Goal: Task Accomplishment & Management: Manage account settings

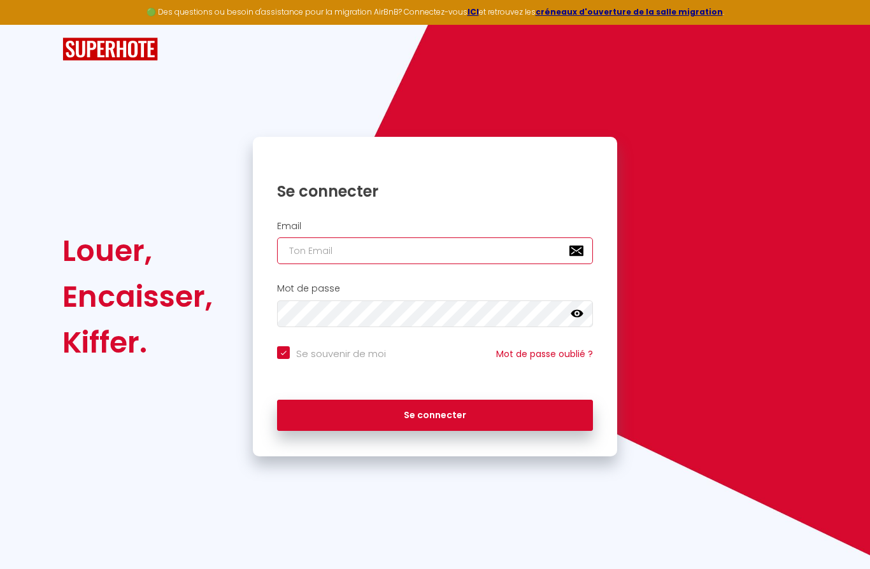
type input "[EMAIL_ADDRESS][DOMAIN_NAME]"
click at [435, 413] on button "Se connecter" at bounding box center [435, 416] width 316 height 32
checkbox input "true"
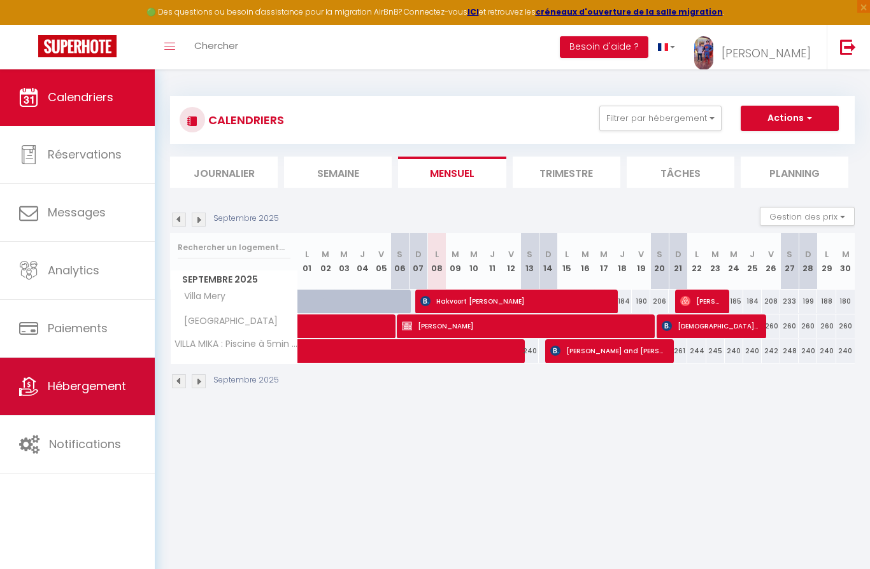
click at [100, 381] on span "Hébergement" at bounding box center [87, 386] width 78 height 16
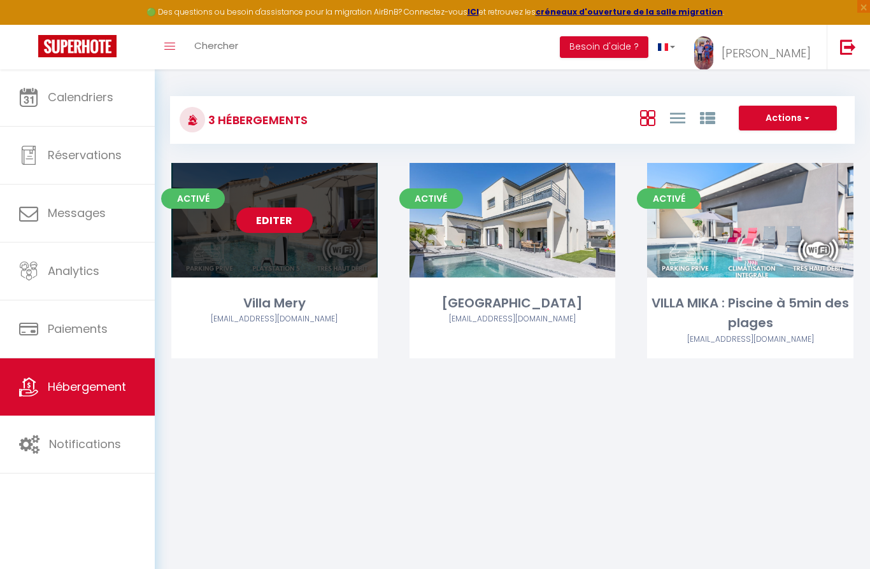
click at [269, 215] on link "Editer" at bounding box center [274, 220] width 76 height 25
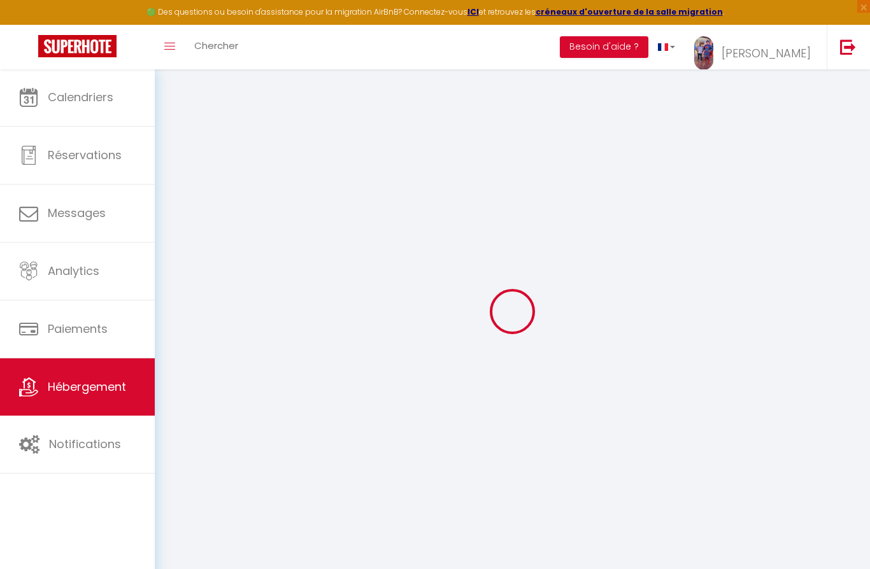
select select "+ 16 %"
select select "+ 39 %"
select select "- 1 %"
select select "+ 8 %"
select select "16:00"
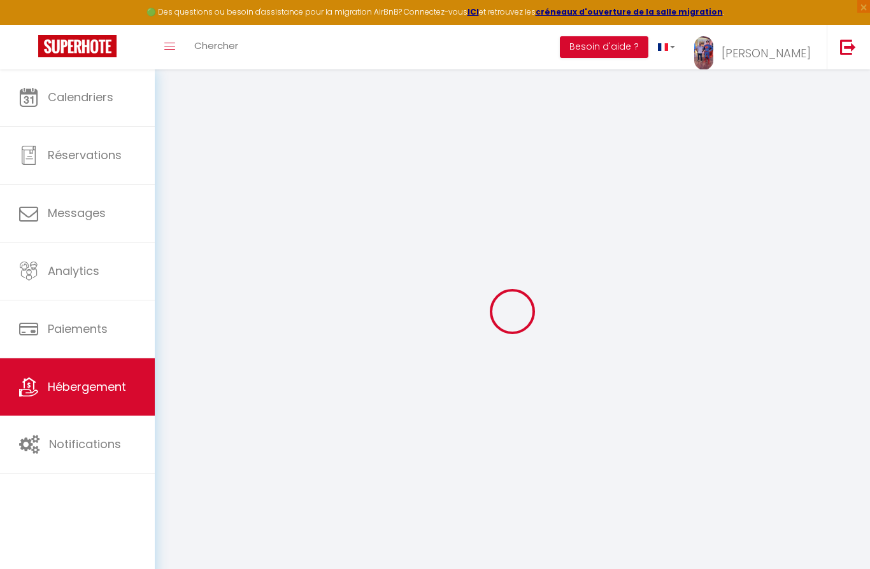
select select "20:00"
select select "11:00"
select select "30"
select select "120"
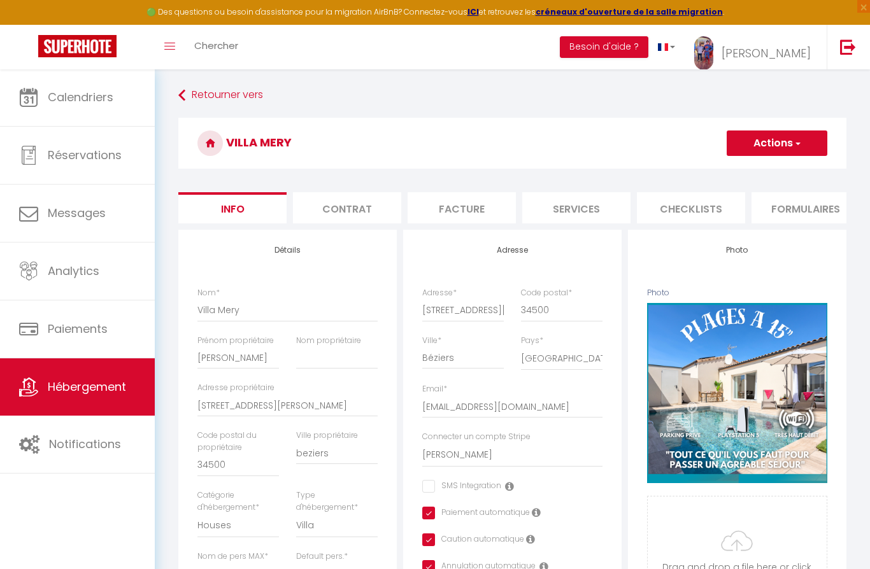
checkbox input "false"
checkbox input "true"
checkbox input "false"
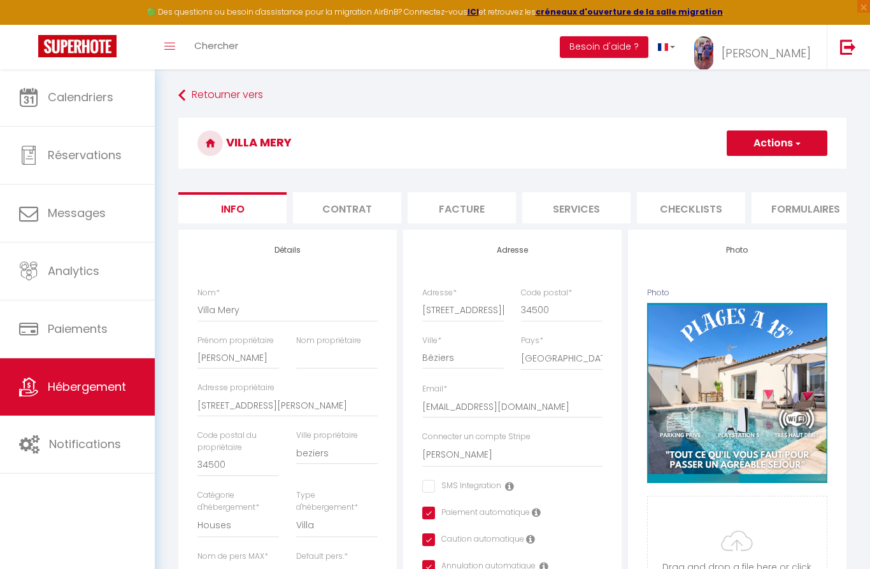
checkbox input "true"
select select
select select "EUR"
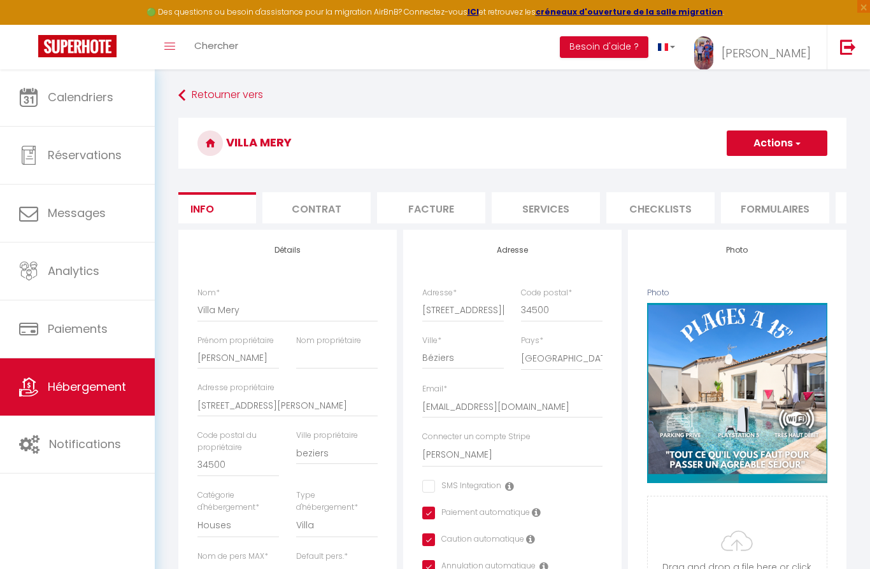
select select
select select "5946-1189682430234020771"
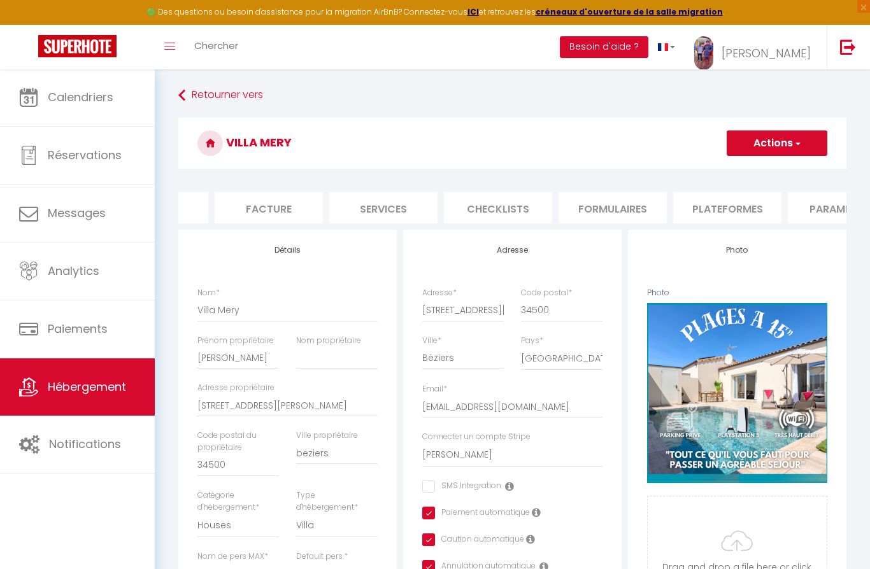
scroll to position [0, 214]
click at [704, 205] on li "Plateformes" at bounding box center [706, 207] width 108 height 31
select select
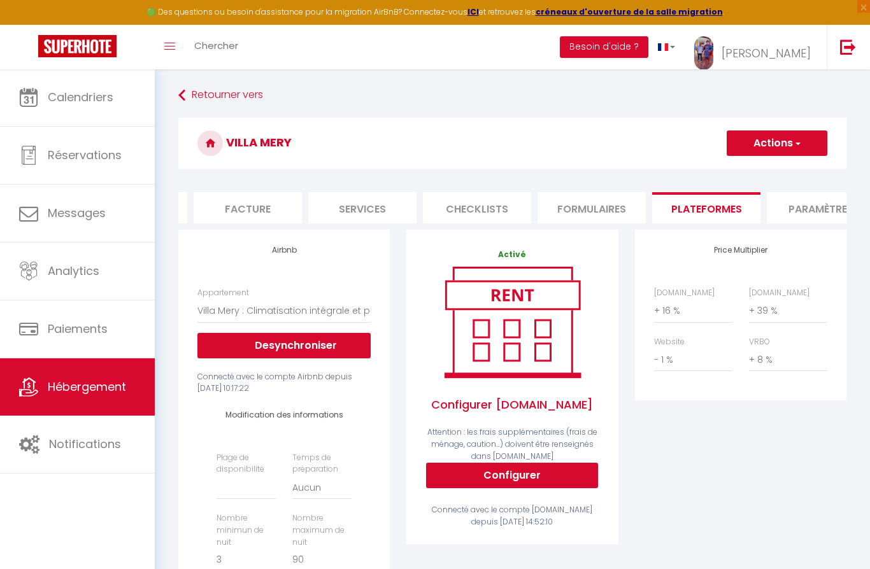
click at [86, 383] on span "Hébergement" at bounding box center [87, 387] width 78 height 16
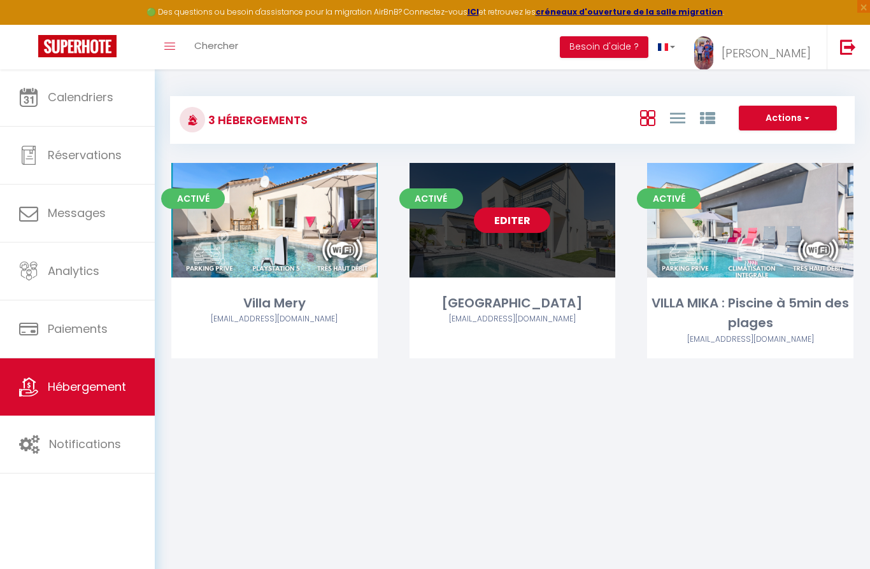
click at [525, 218] on link "Editer" at bounding box center [512, 220] width 76 height 25
select select "3"
select select "2"
select select "1"
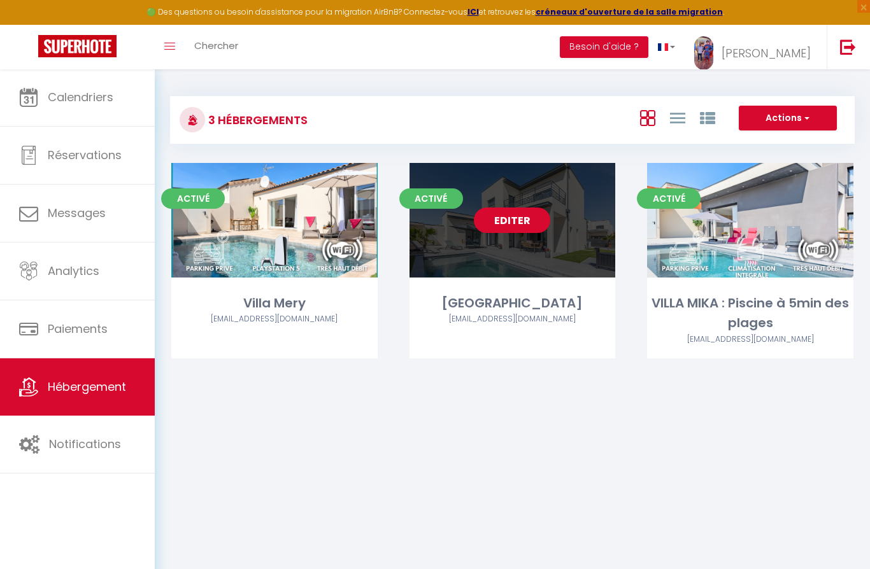
select select
select select "28"
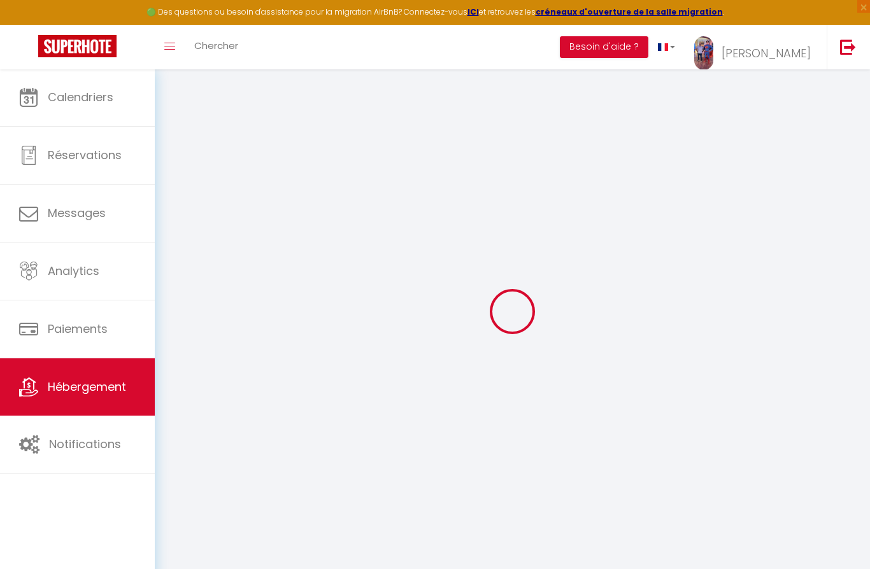
select select
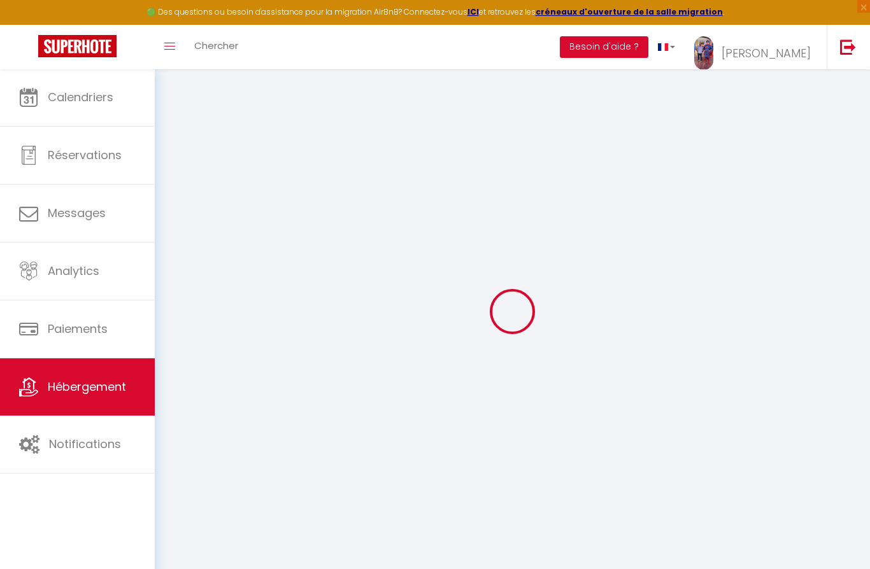
select select
checkbox input "false"
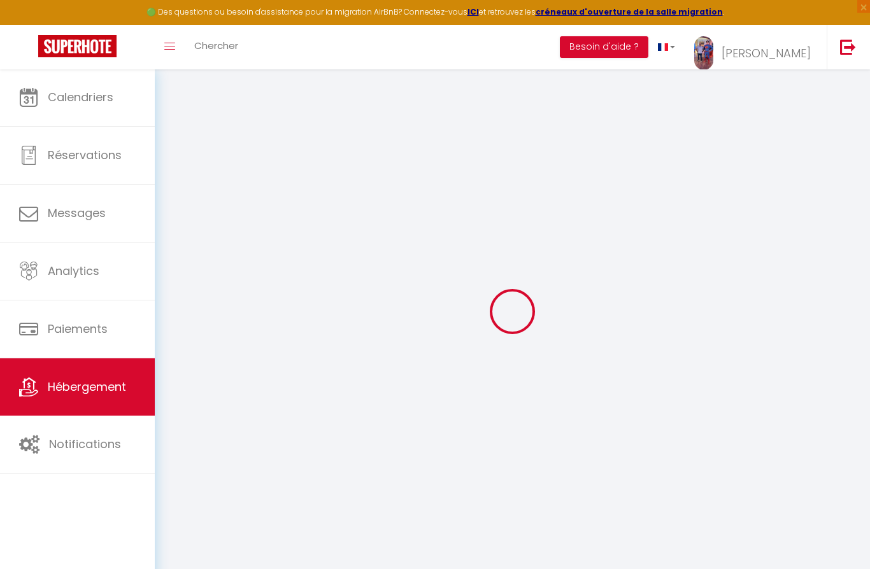
select select
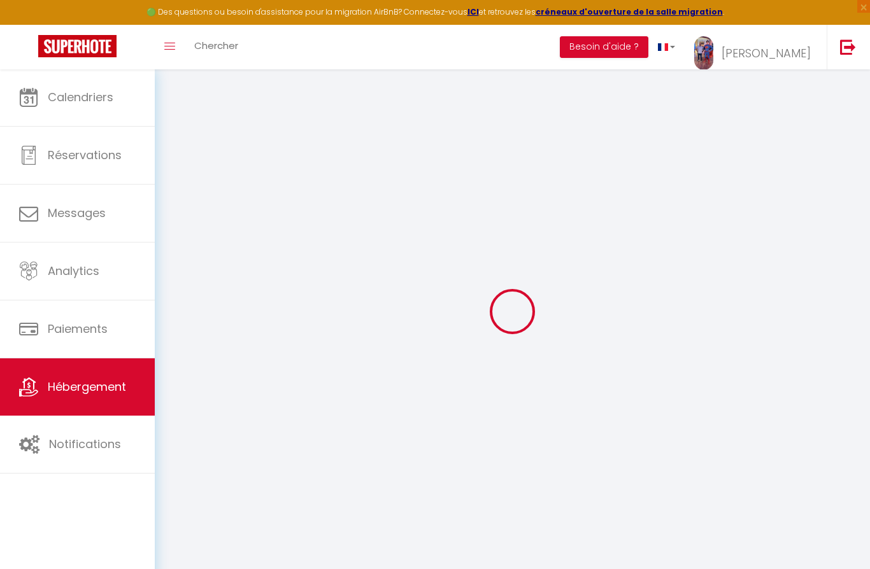
select select
checkbox input "false"
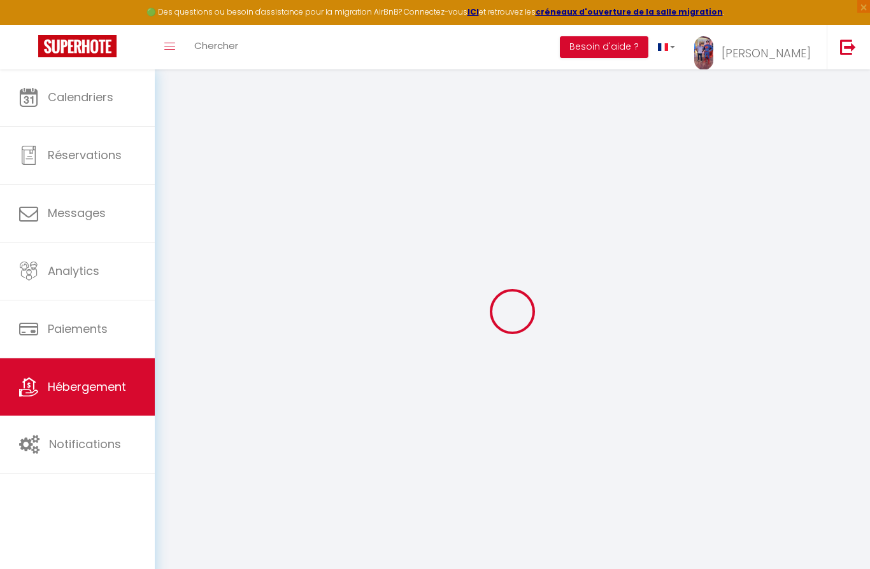
checkbox input "false"
select select
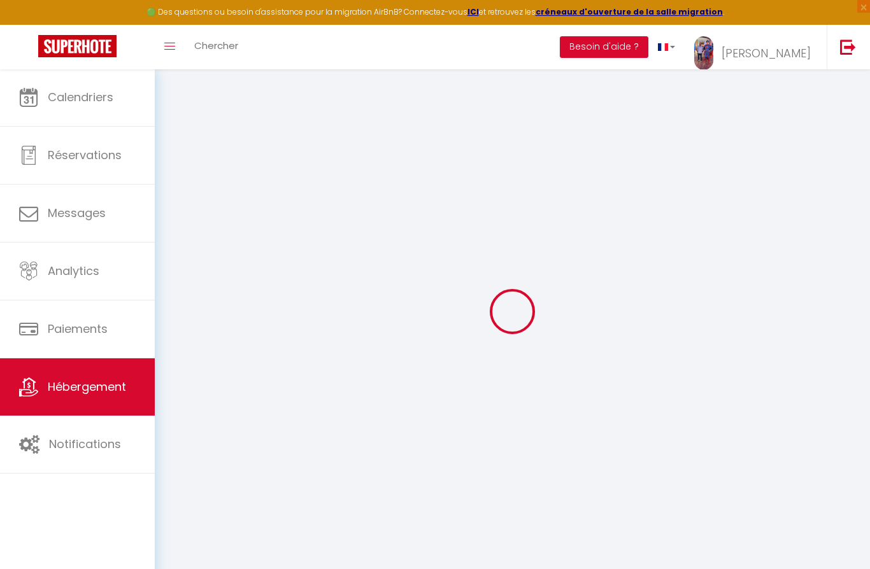
select select
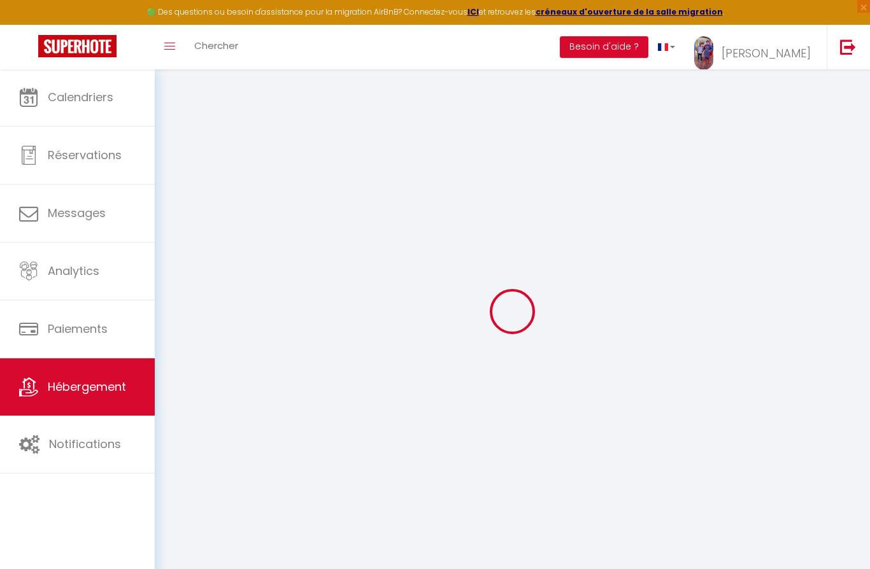
checkbox input "false"
select select
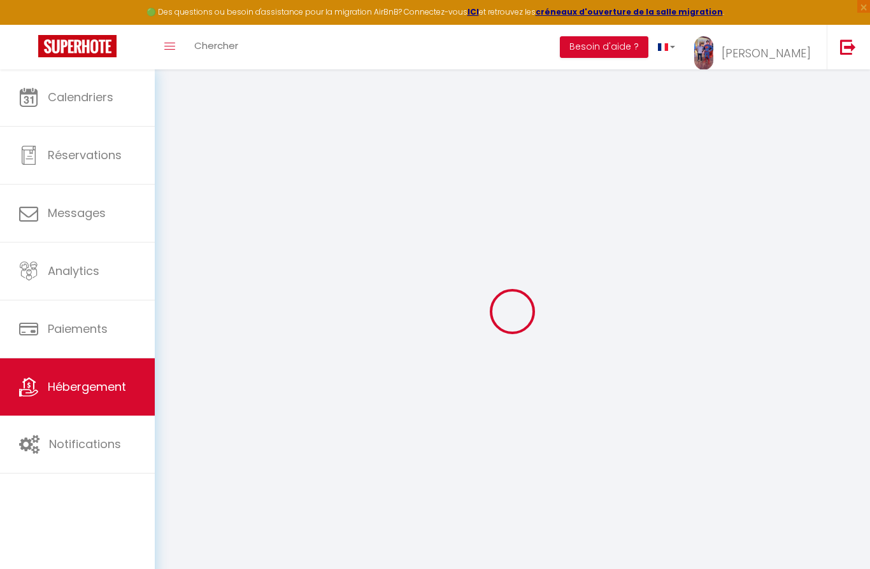
select select
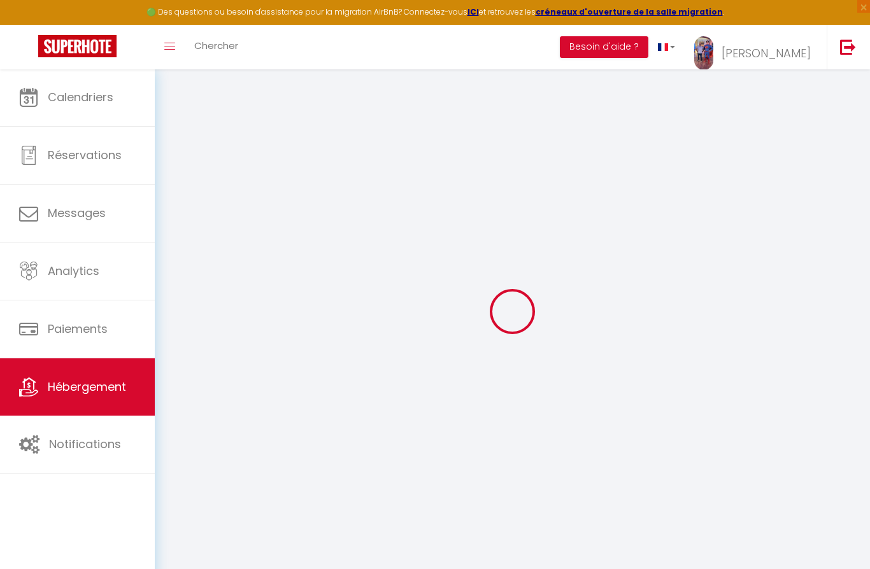
select select
checkbox input "false"
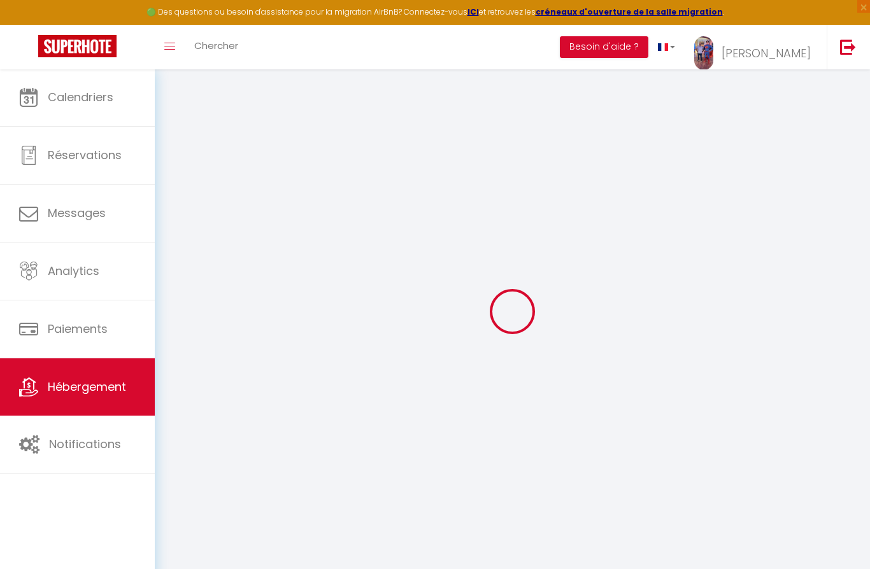
checkbox input "false"
select select
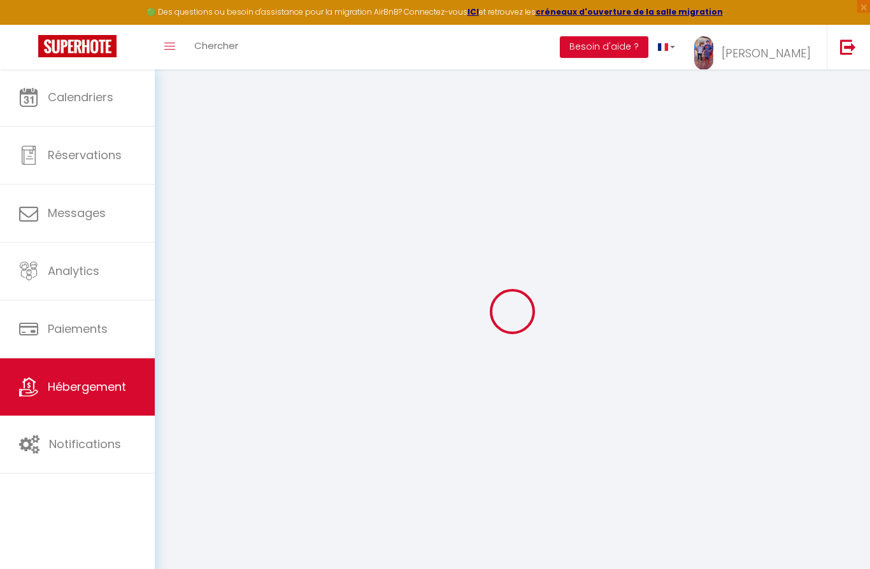
select select
checkbox input "false"
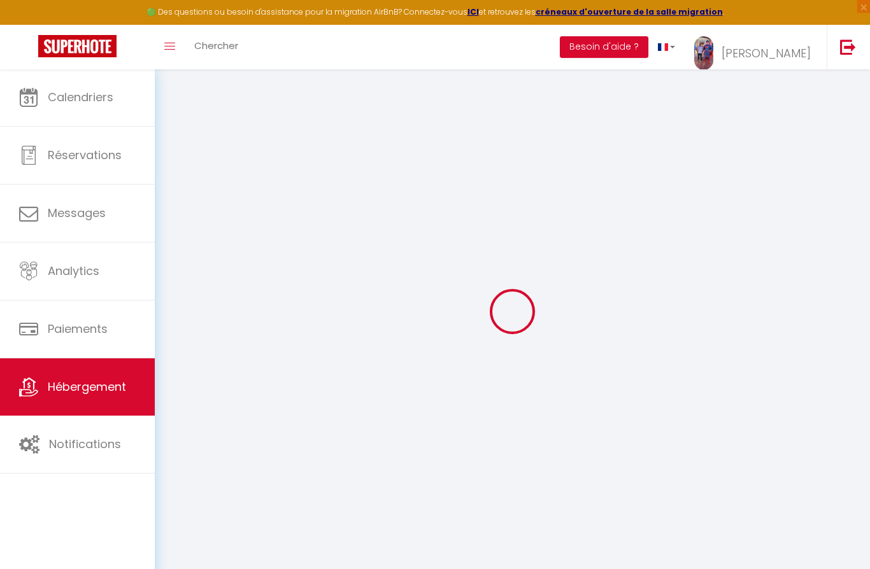
checkbox input "false"
select select
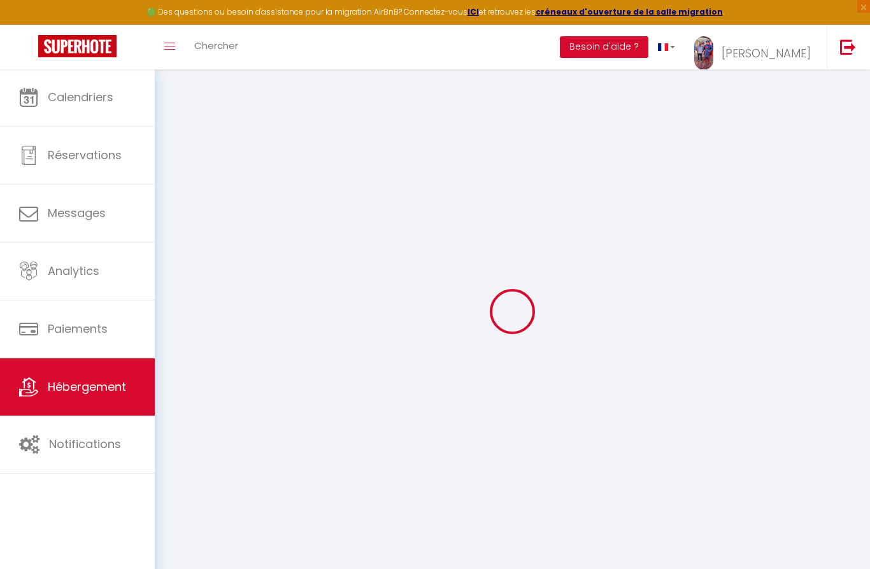
type input "[GEOGRAPHIC_DATA]"
type input "[PERSON_NAME]"
type input "[STREET_ADDRESS][PERSON_NAME]"
type input "34500"
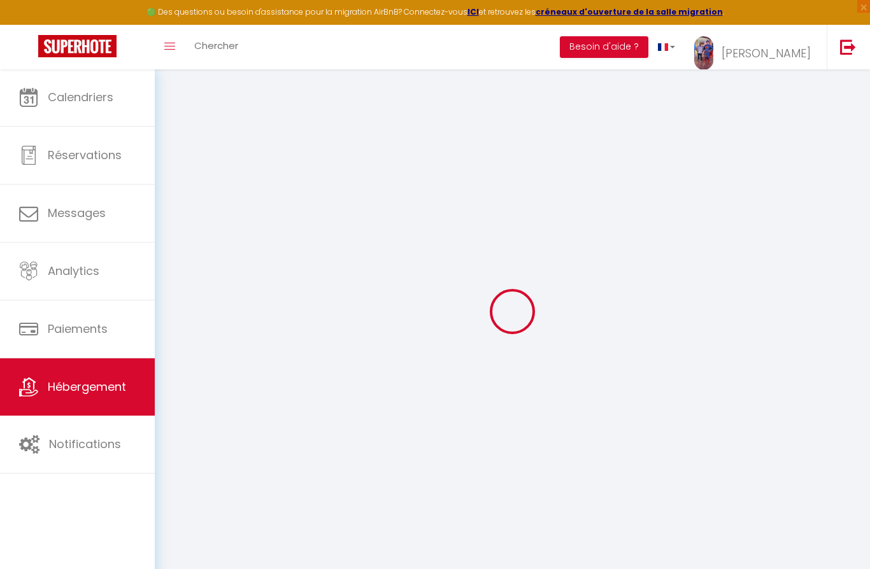
type input "Beziers"
select select "houses"
select select "8"
select select "6"
select select "3"
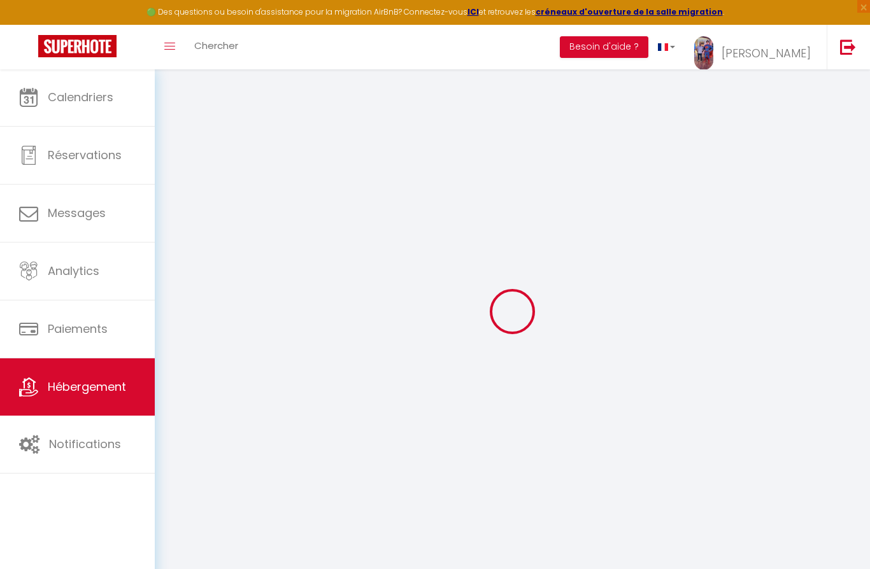
select select "3"
type input "260"
type input "10"
type input "160"
type input "1.77"
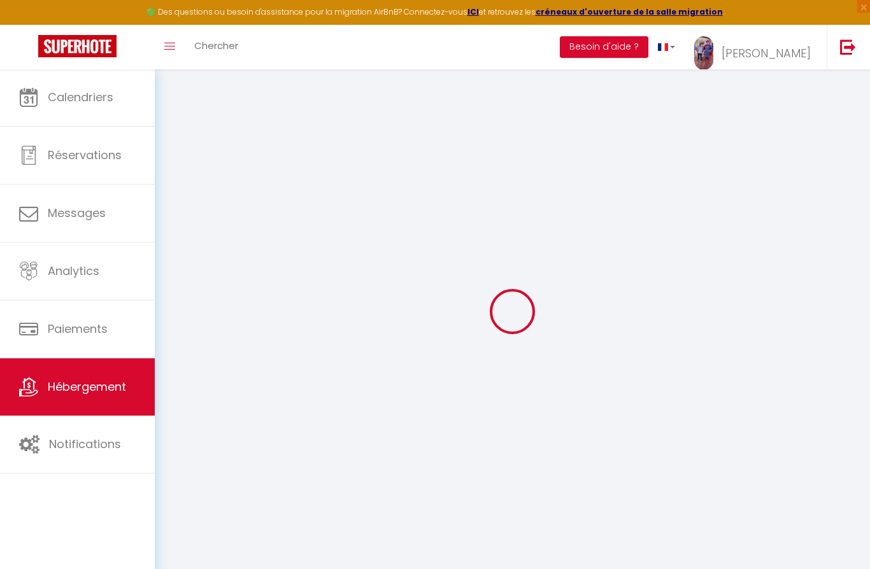
type input "500"
select select
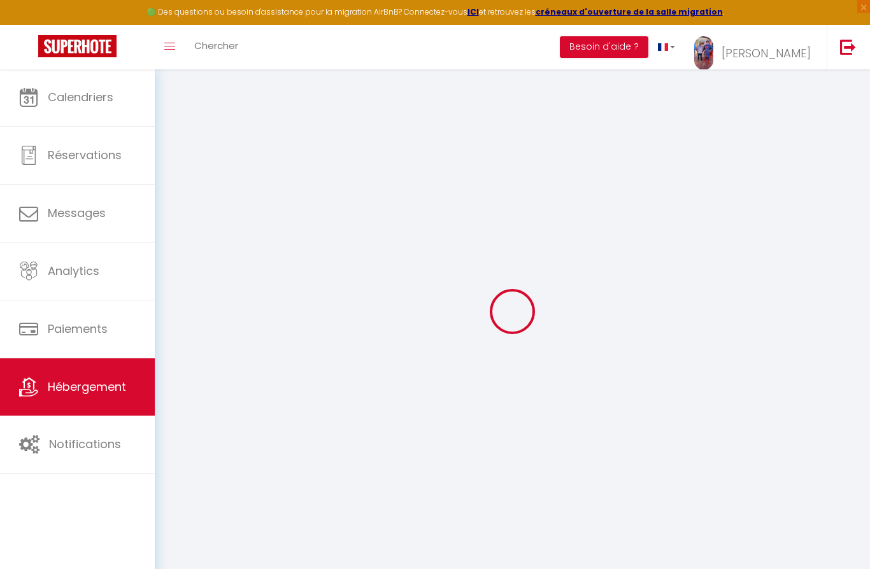
select select
type input "[STREET_ADDRESS]"
type input "34410"
type input "SERIGNAN"
type input "[EMAIL_ADDRESS][DOMAIN_NAME]"
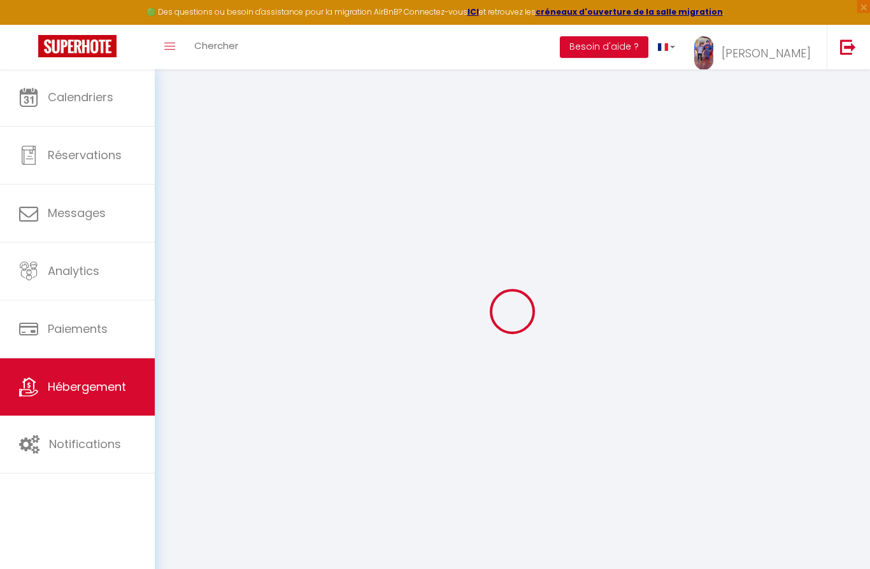
select select "9137"
checkbox input "false"
checkbox input "true"
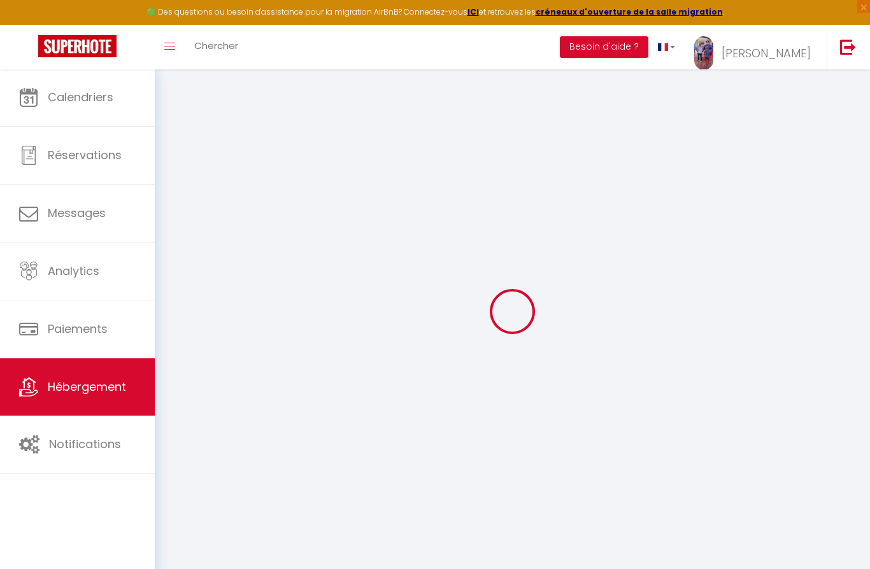
type input "0"
select select "+ 17 %"
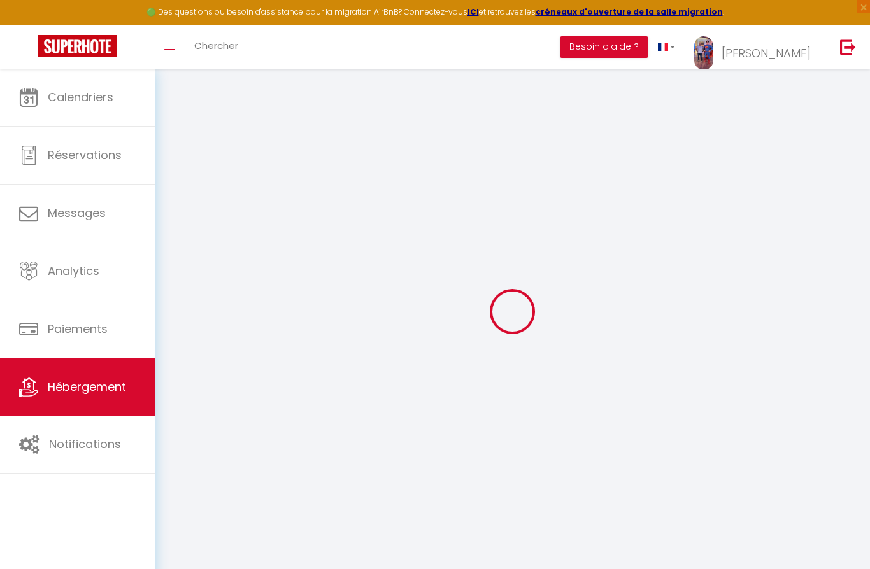
select select "+ 27 %"
select select "- 1 %"
select select "+ 8 %"
checkbox input "false"
checkbox input "true"
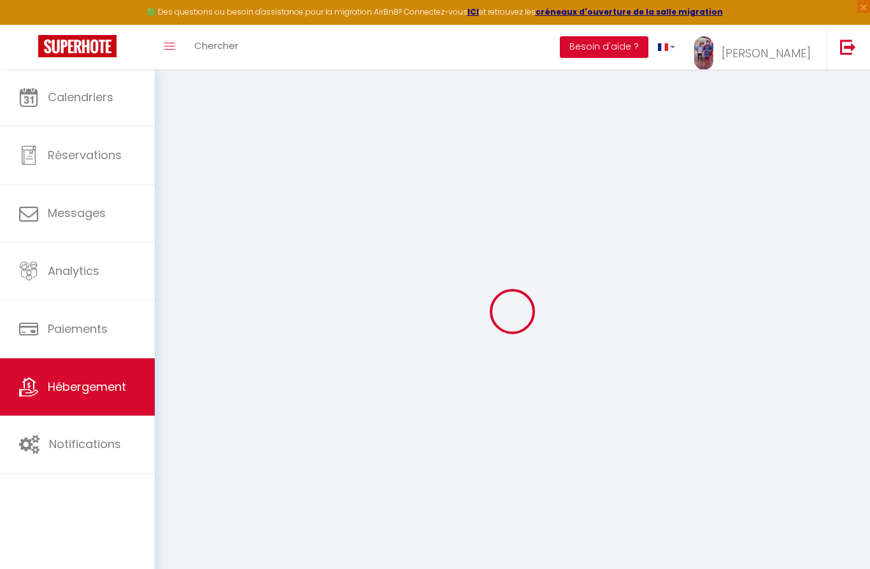
checkbox input "true"
select select "16:00"
select select "23:45"
select select "11:00"
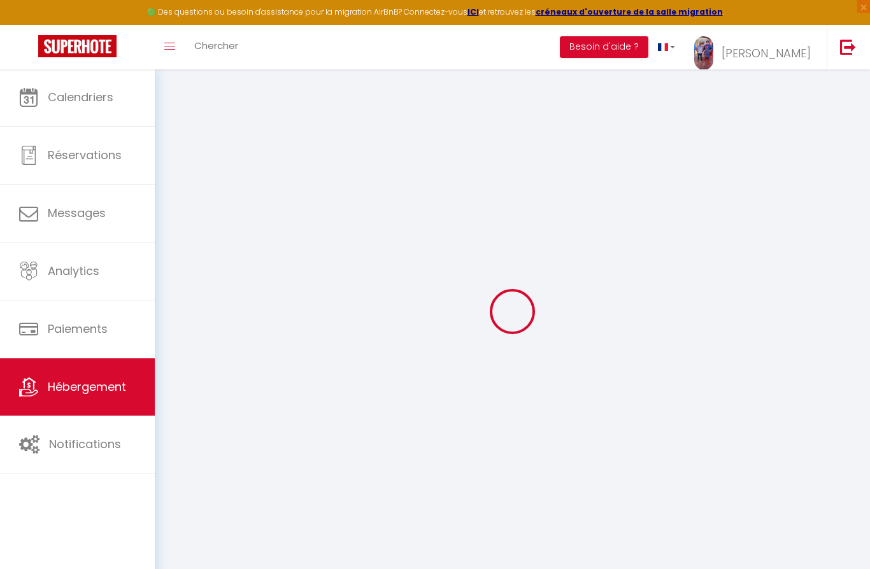
select select "30"
select select "120"
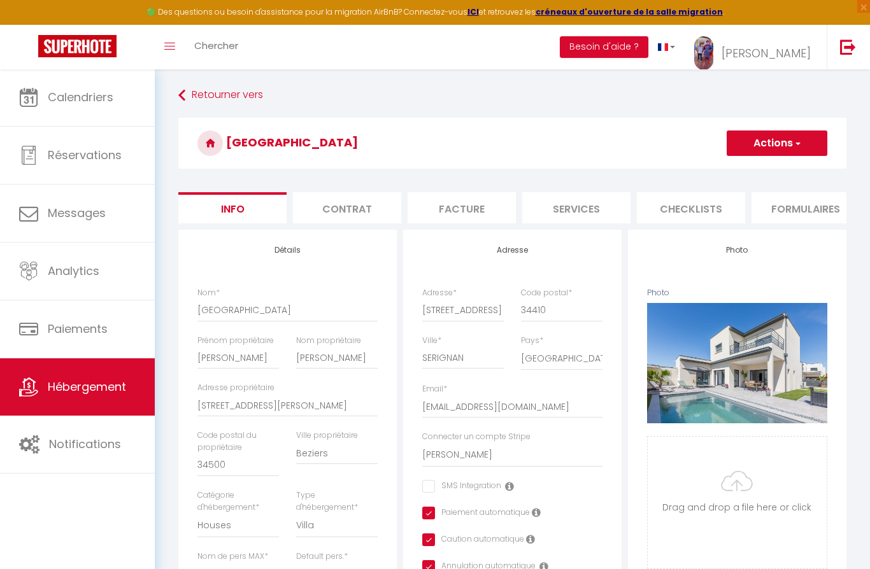
checkbox input "false"
checkbox input "true"
select select
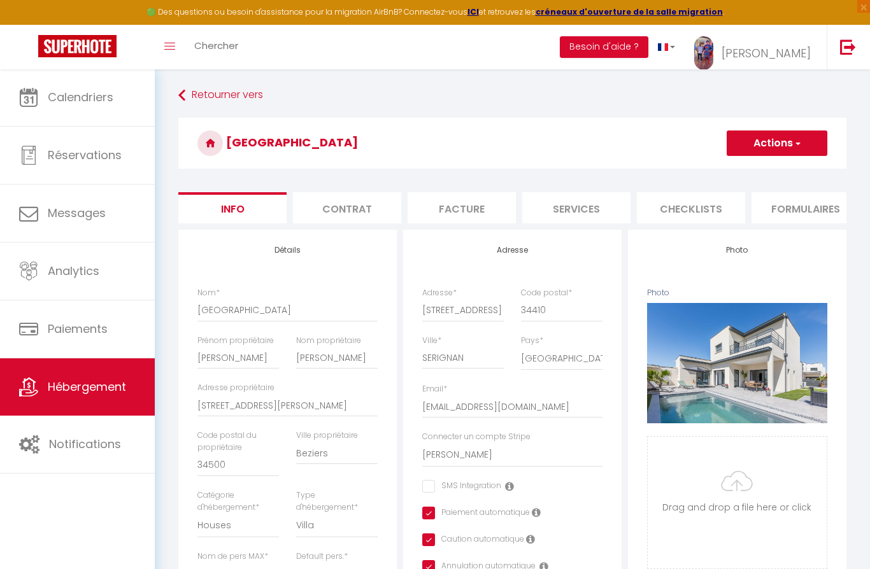
select select "EUR"
select select
select select "5946-1430259959944492013"
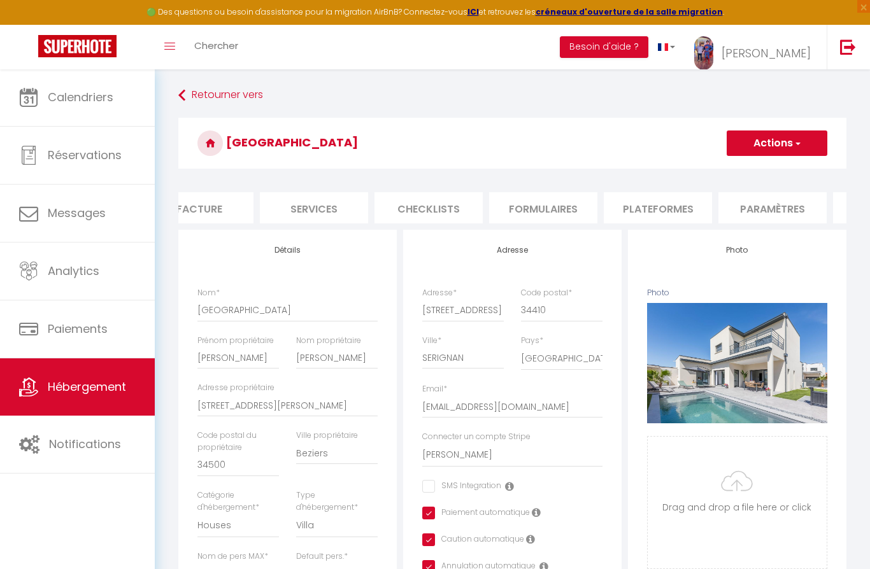
scroll to position [0, 285]
click at [648, 200] on li "Plateformes" at bounding box center [635, 207] width 108 height 31
select select
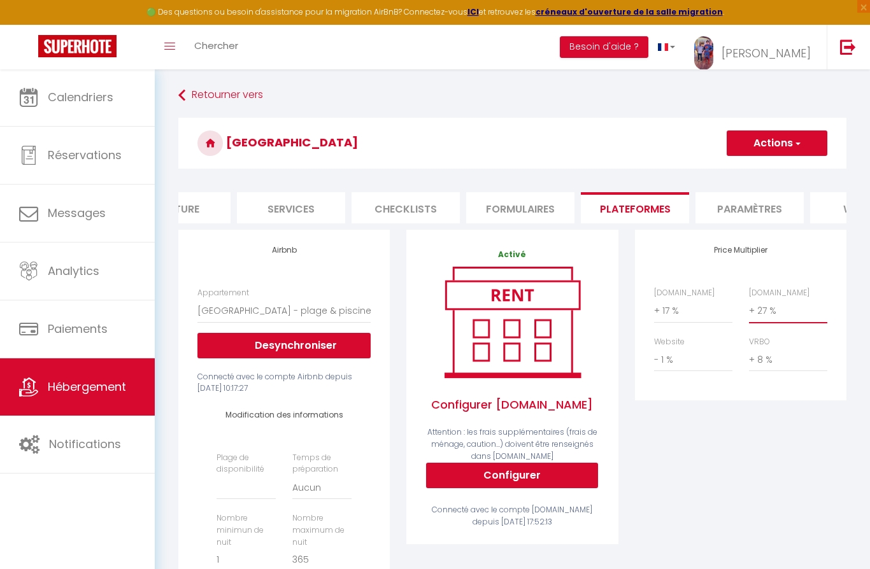
click at [773, 314] on select "0 + 1 % + 2 % + 3 % + 4 % + 5 % + 6 % + 7 % + 8 % + 9 %" at bounding box center [788, 311] width 78 height 24
select select "+ 39 %"
select select
click at [784, 146] on button "Actions" at bounding box center [777, 143] width 101 height 25
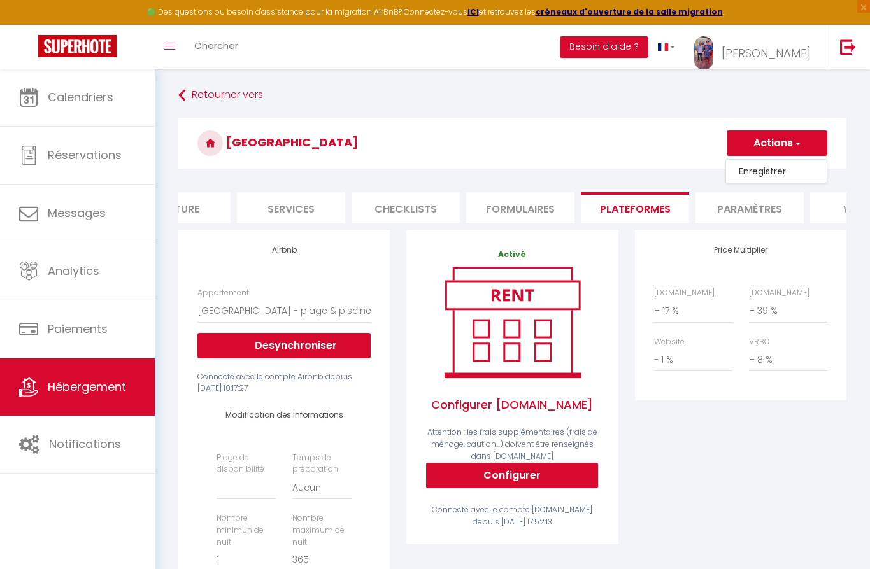
click at [775, 173] on link "Enregistrer" at bounding box center [776, 171] width 101 height 17
select select
select select "EUR"
select select
click at [788, 315] on select "0 + 1 % + 2 % + 3 % + 4 % + 5 % + 6 % + 7 % + 8 % + 9 %" at bounding box center [788, 311] width 78 height 24
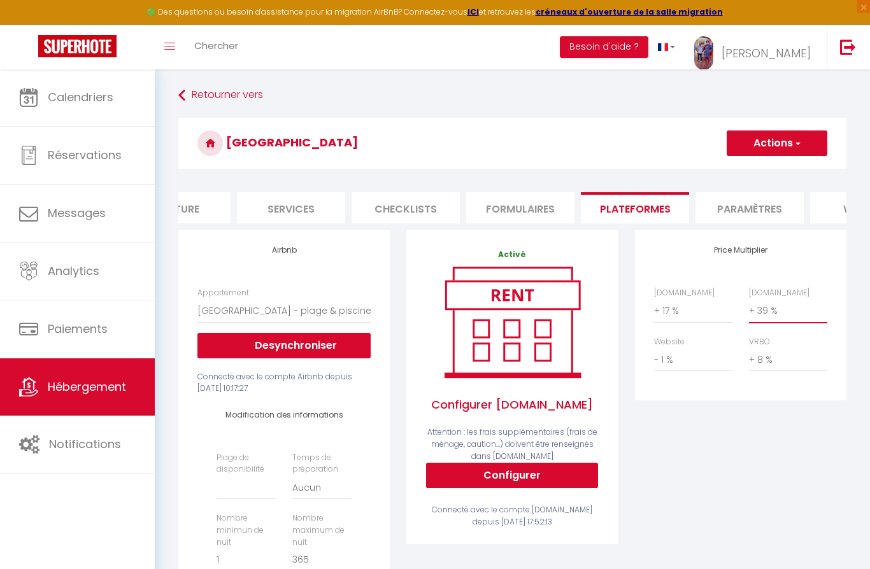
select select "+ 27 %"
select select
click at [792, 143] on button "Actions" at bounding box center [777, 143] width 101 height 25
click at [771, 178] on link "Enregistrer" at bounding box center [776, 171] width 101 height 17
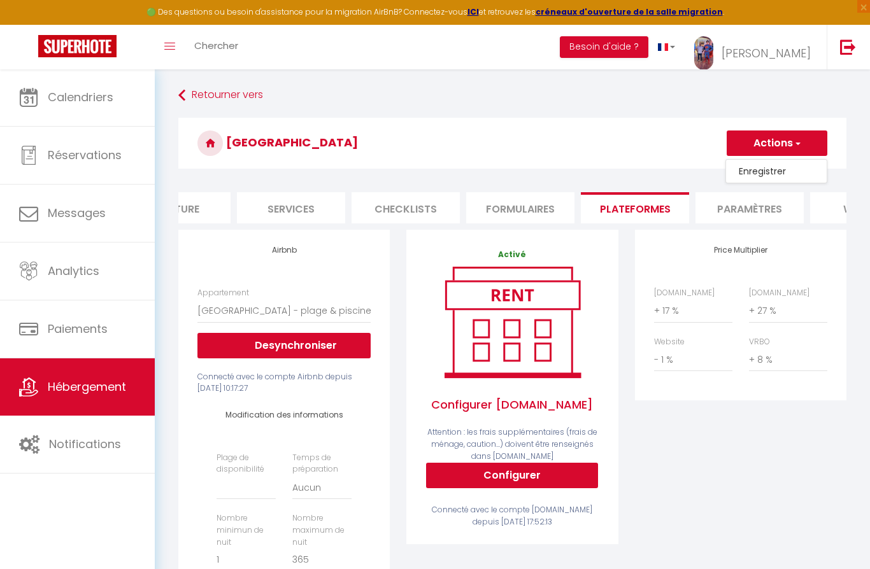
select select
select select "EUR"
select select
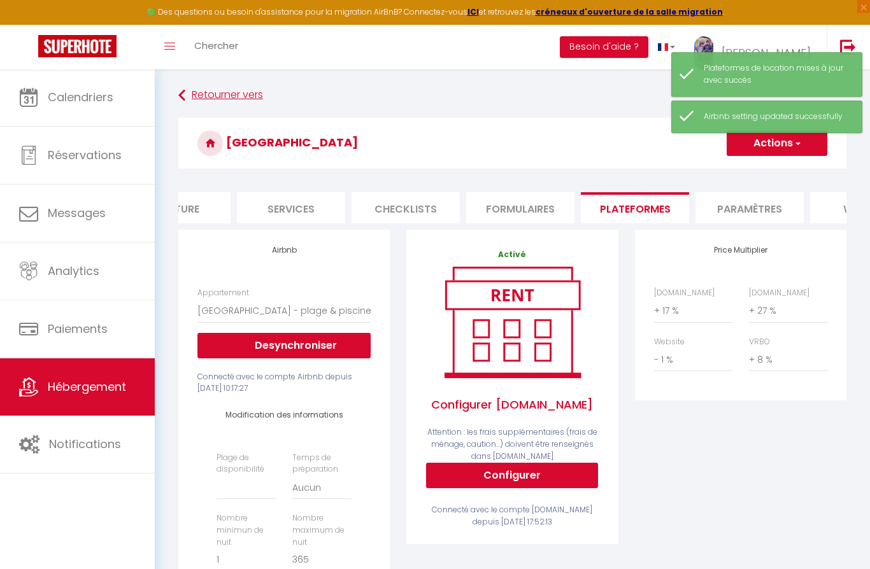
click at [206, 98] on link "Retourner vers" at bounding box center [512, 95] width 668 height 23
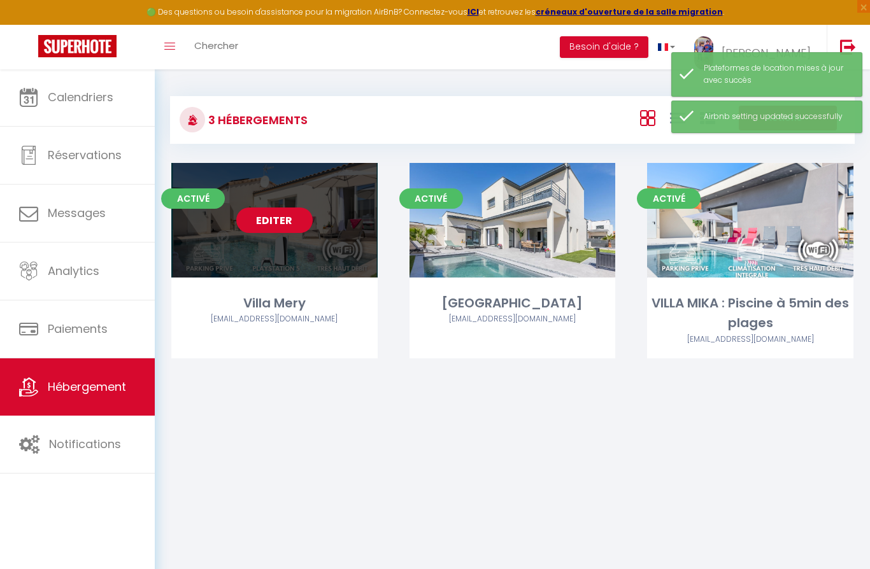
click at [264, 221] on link "Editer" at bounding box center [274, 220] width 76 height 25
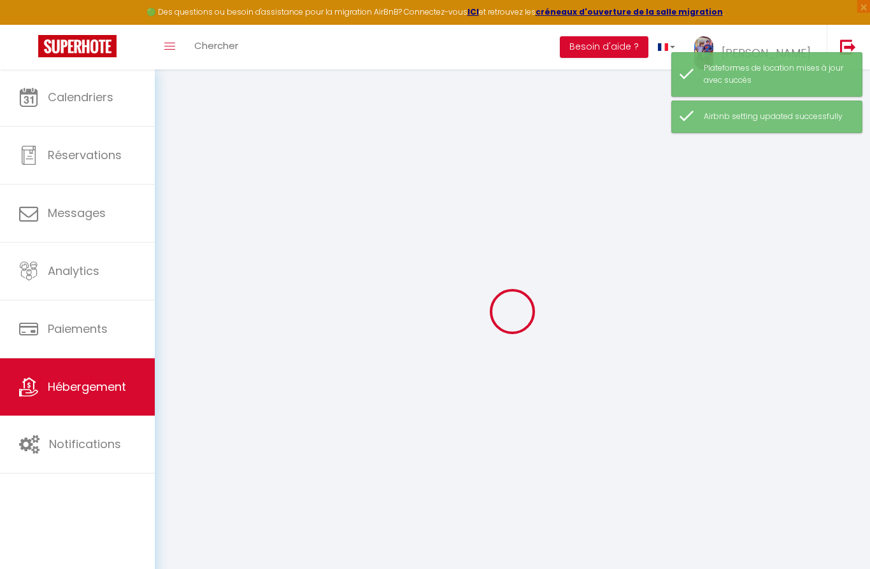
select select "5946-1189682430234020771"
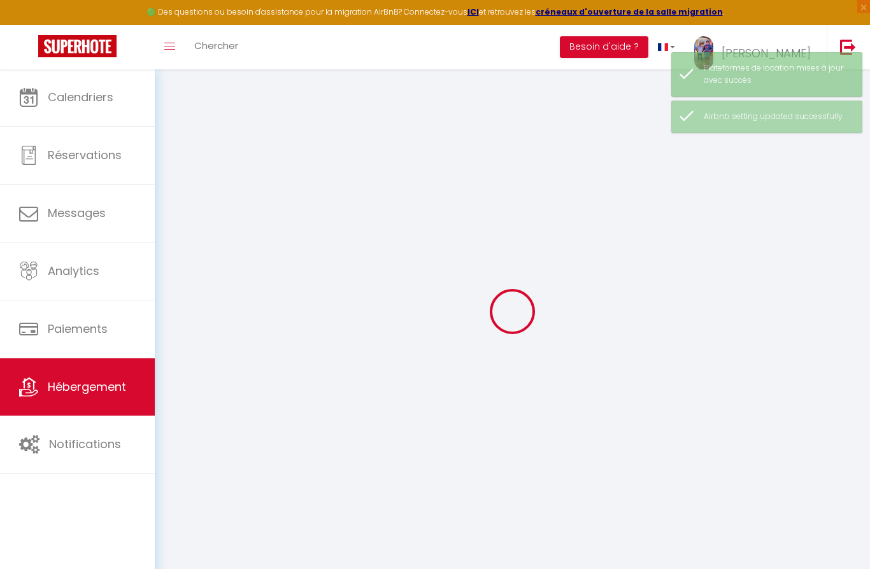
checkbox input "false"
checkbox input "true"
select select "16:00"
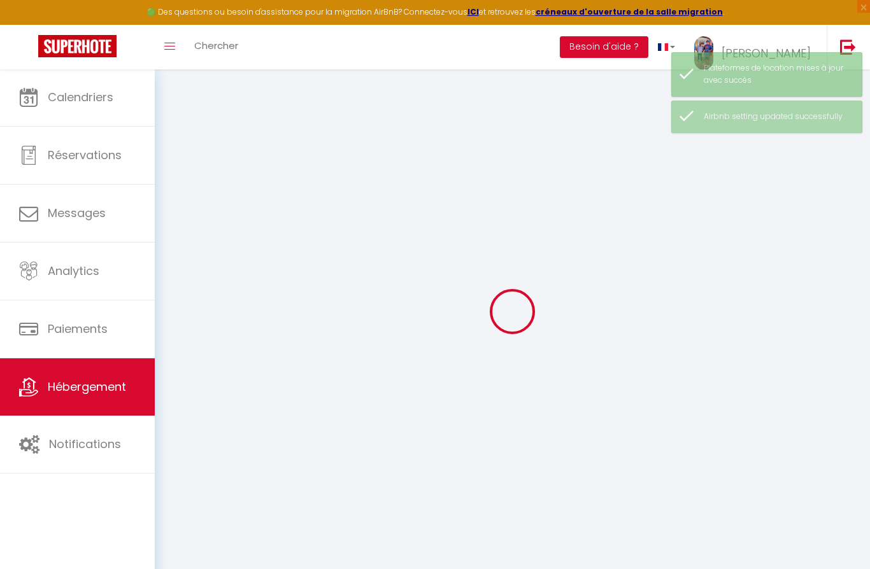
select select "20:00"
select select "11:00"
select select "30"
select select "120"
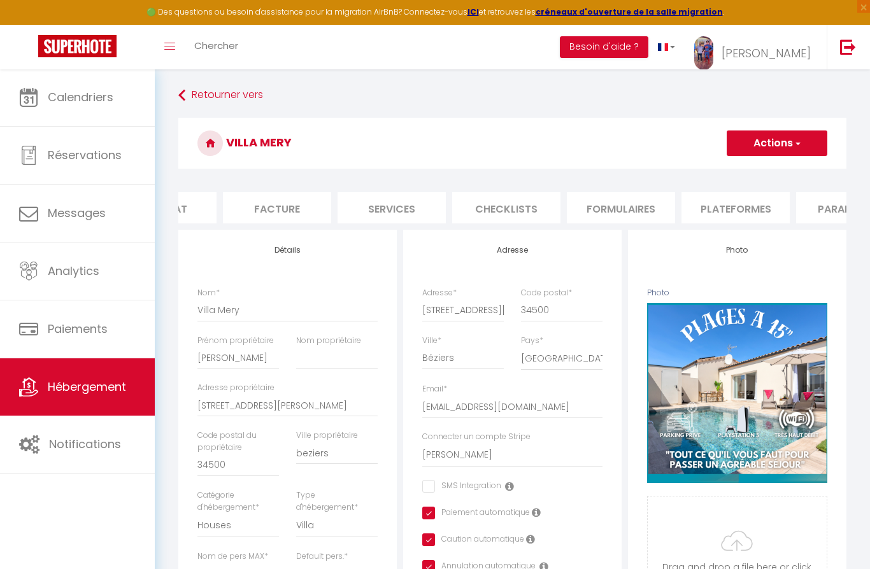
scroll to position [0, 273]
click at [652, 212] on li "Plateformes" at bounding box center [648, 207] width 108 height 31
select select
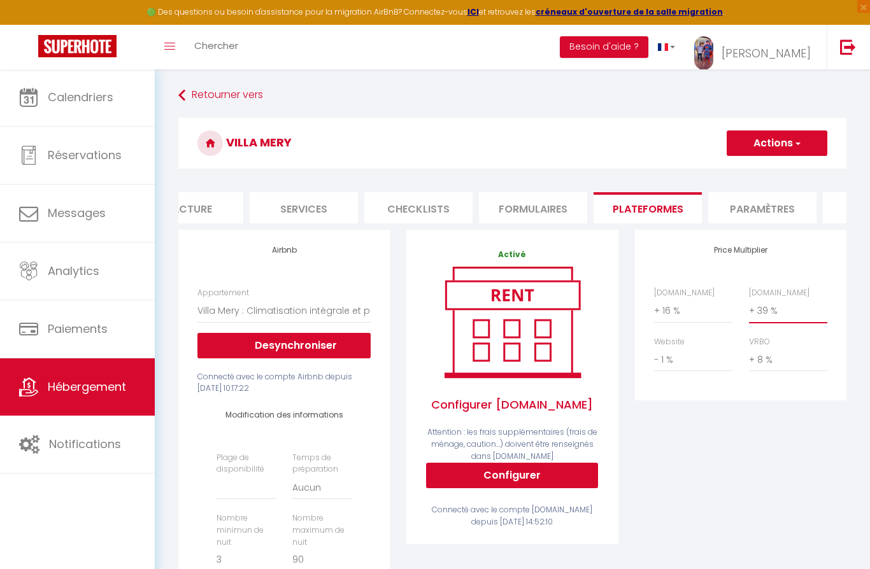
click at [784, 314] on select "0 + 1 % + 2 % + 3 % + 4 % + 5 % + 6 % + 7 % + 8 % + 9 %" at bounding box center [788, 311] width 78 height 24
select select "+ 27 %"
select select
click at [794, 146] on span "button" at bounding box center [797, 143] width 8 height 13
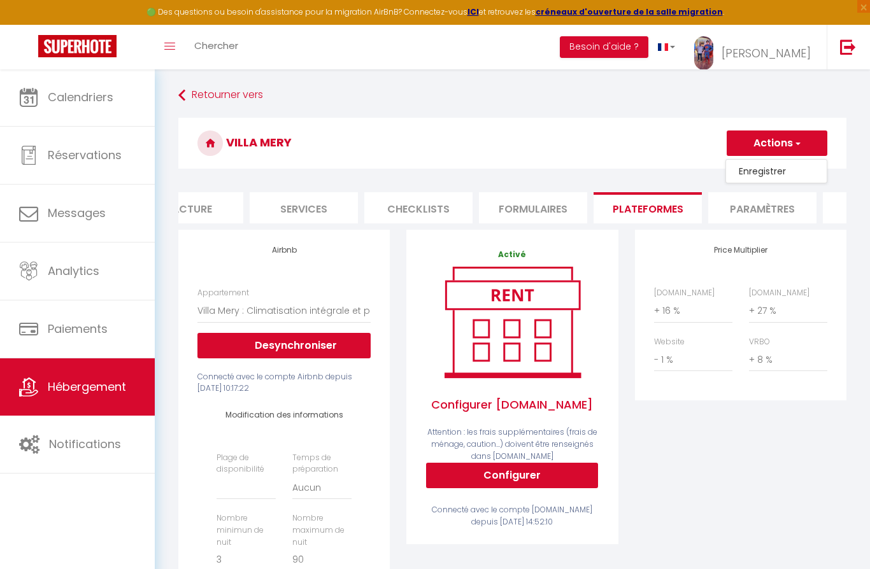
click at [774, 175] on link "Enregistrer" at bounding box center [776, 171] width 101 height 17
select select
select select "EUR"
select select
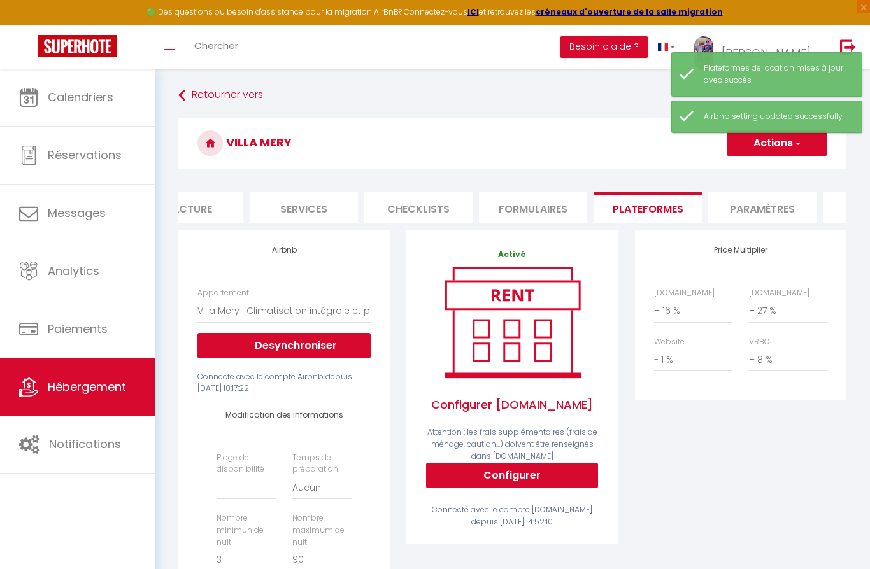
click at [65, 390] on span "Hébergement" at bounding box center [87, 387] width 78 height 16
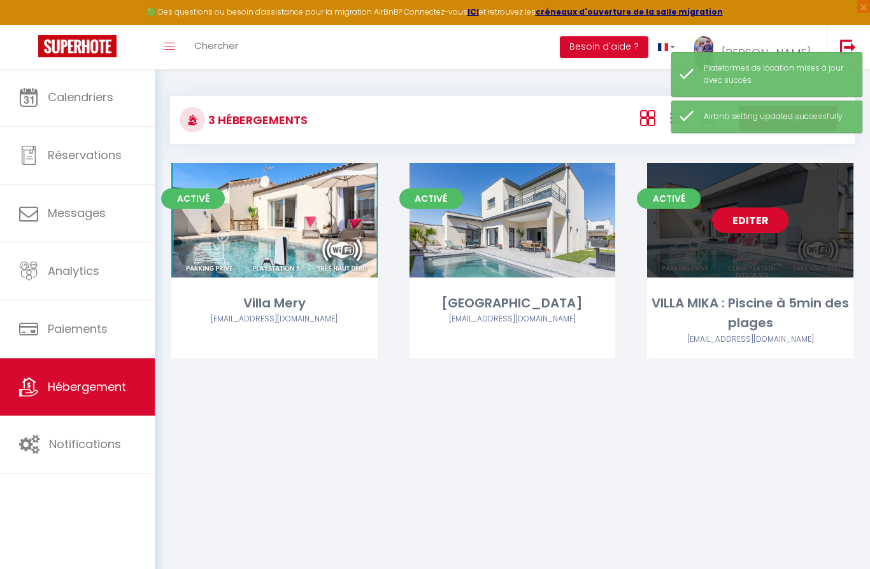
click at [764, 224] on link "Editer" at bounding box center [750, 220] width 76 height 25
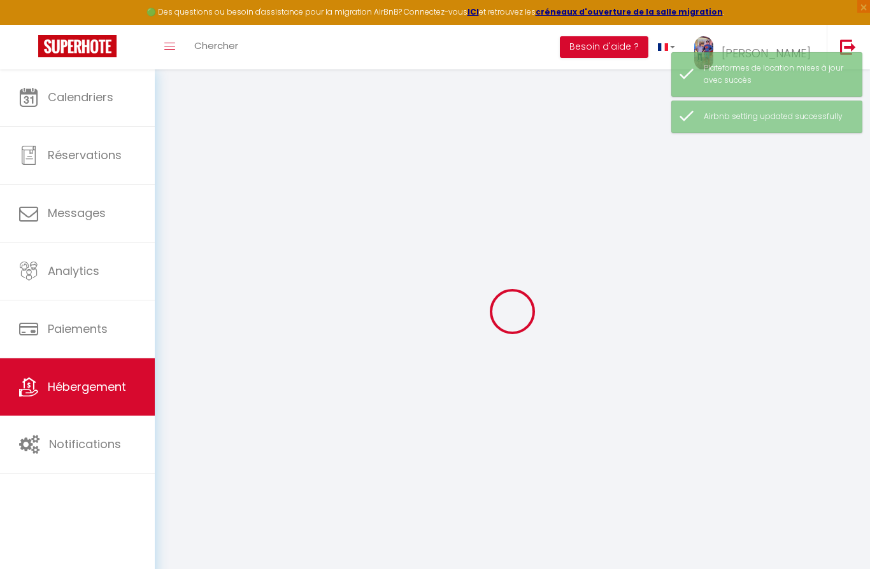
select select "+ 16 %"
select select "+ 22 %"
select select "- 1 %"
select select "+ 8 %"
select select "5946-1219355497011026871"
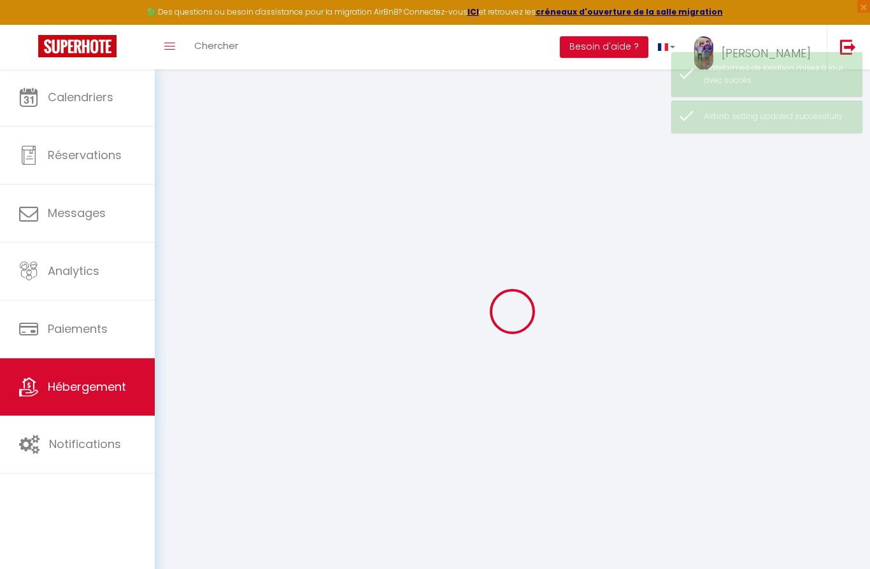
checkbox input "false"
checkbox input "true"
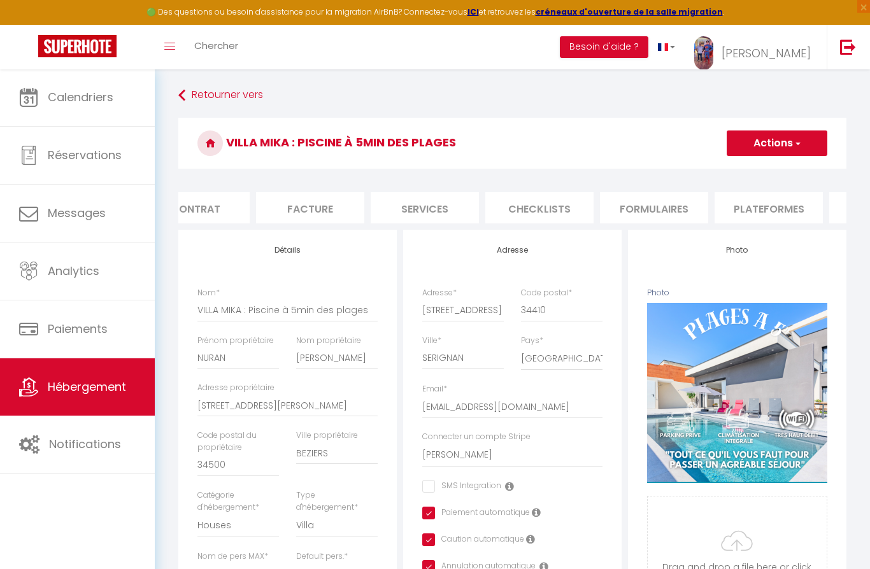
scroll to position [0, 153]
click at [757, 210] on li "Plateformes" at bounding box center [767, 207] width 108 height 31
select select
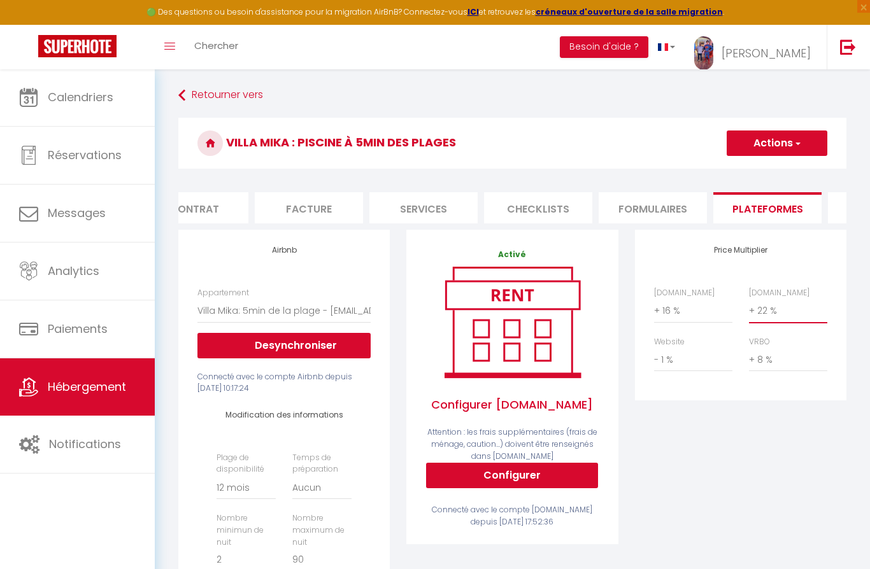
click at [788, 309] on select "0 + 1 % + 2 % + 3 % + 4 % + 5 % + 6 % + 7 % + 8 % + 9 %" at bounding box center [788, 311] width 78 height 24
select select "+ 27 %"
select select
click at [799, 145] on span "button" at bounding box center [797, 143] width 8 height 13
click at [780, 173] on link "Enregistrer" at bounding box center [776, 171] width 101 height 17
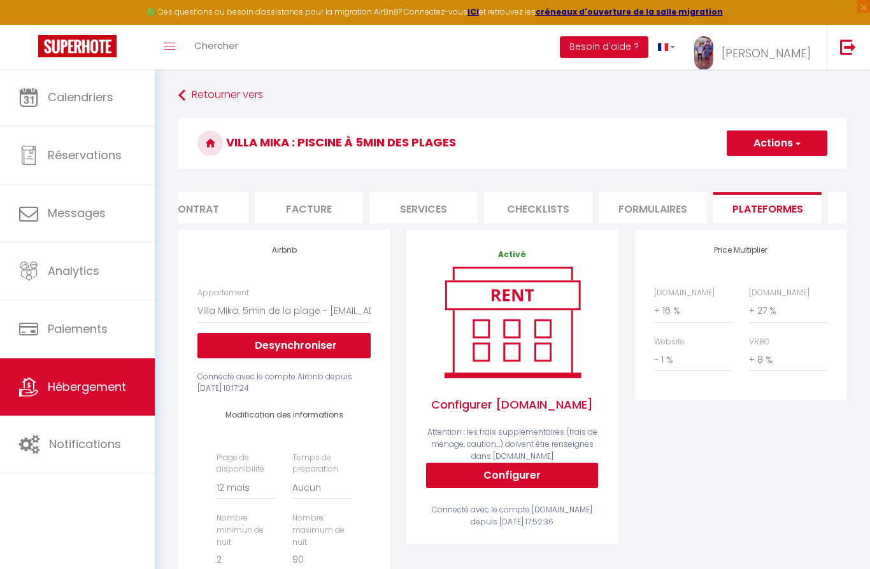
select select "365"
select select "EUR"
select select
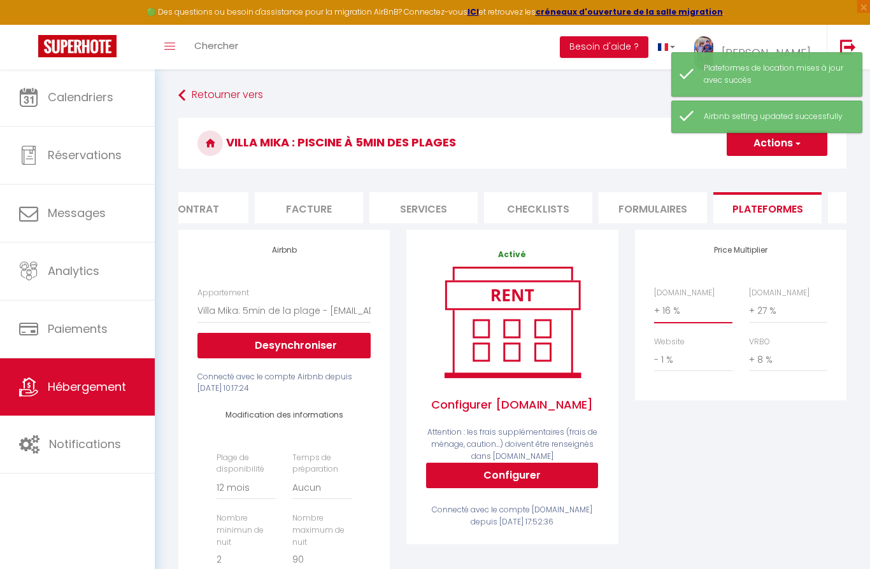
click at [704, 318] on select "0 + 1 % + 2 % + 3 % + 4 % + 5 % + 6 % + 7 % + 8 % + 9 %" at bounding box center [693, 311] width 78 height 24
select select "+ 17 %"
select select
click at [788, 150] on button "Actions" at bounding box center [777, 143] width 101 height 25
click at [773, 179] on link "Enregistrer" at bounding box center [776, 171] width 101 height 17
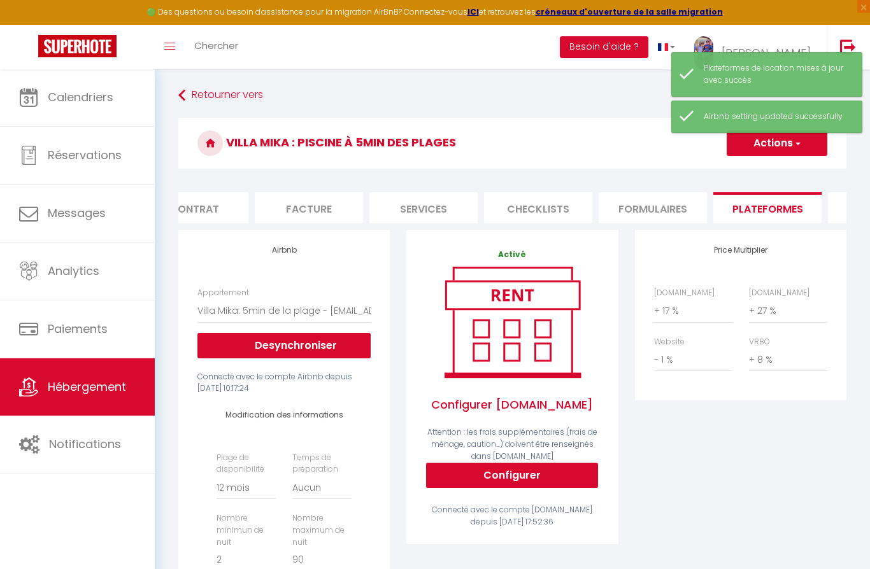
select select "365"
select select "EUR"
select select
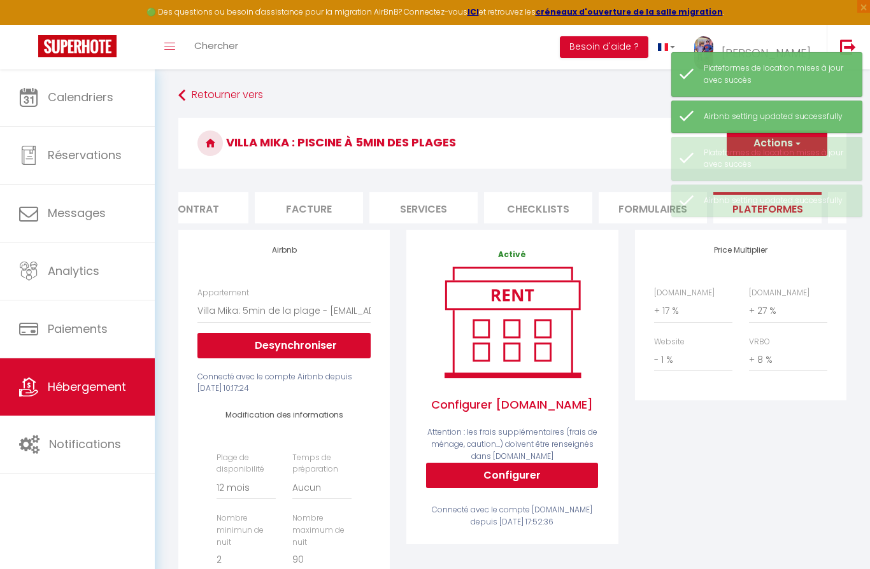
click at [620, 124] on h3 "VILLA MIKA : Piscine à 5min des plages" at bounding box center [512, 143] width 668 height 51
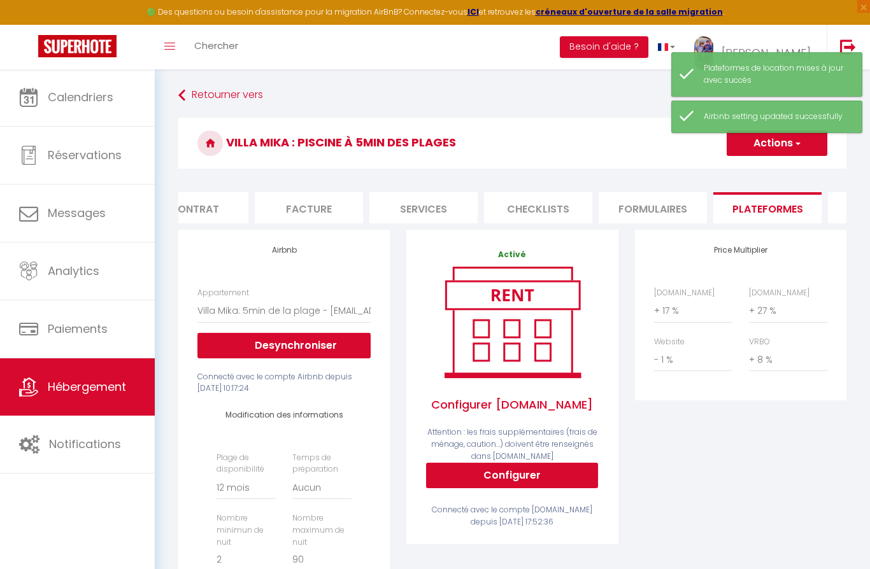
click at [72, 395] on span "Hébergement" at bounding box center [87, 387] width 78 height 16
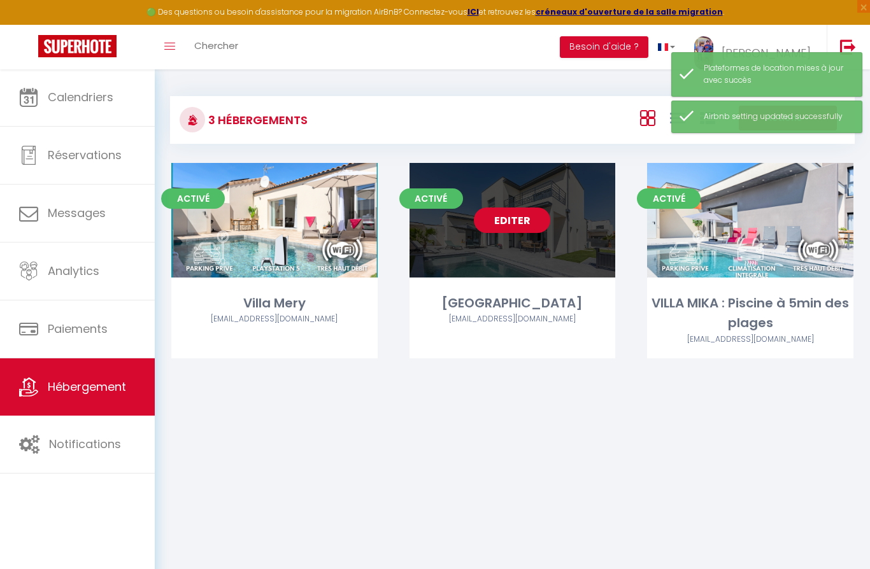
click at [501, 218] on link "Editer" at bounding box center [512, 220] width 76 height 25
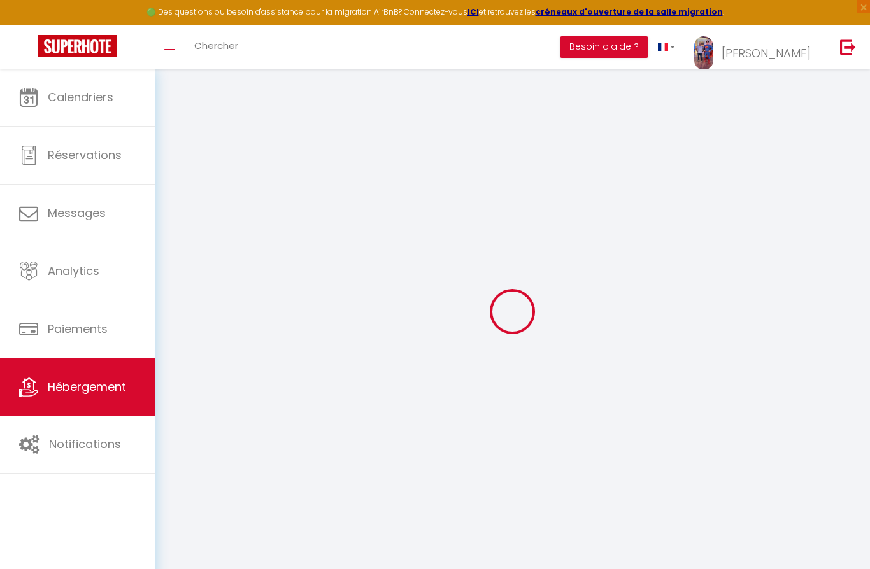
select select "5946-1430259959944492013"
select select "+ 17 %"
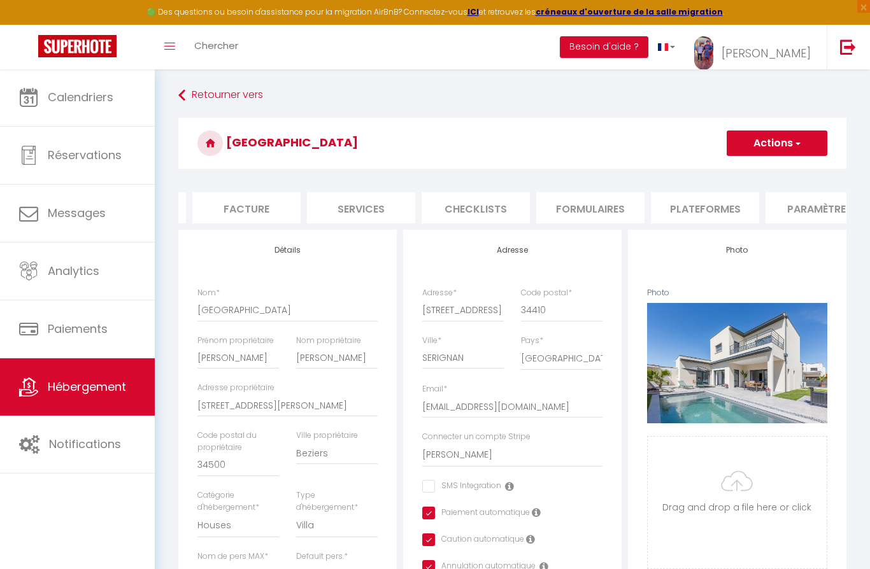
scroll to position [0, 219]
click at [682, 208] on li "Plateformes" at bounding box center [701, 207] width 108 height 31
